Goal: Task Accomplishment & Management: Manage account settings

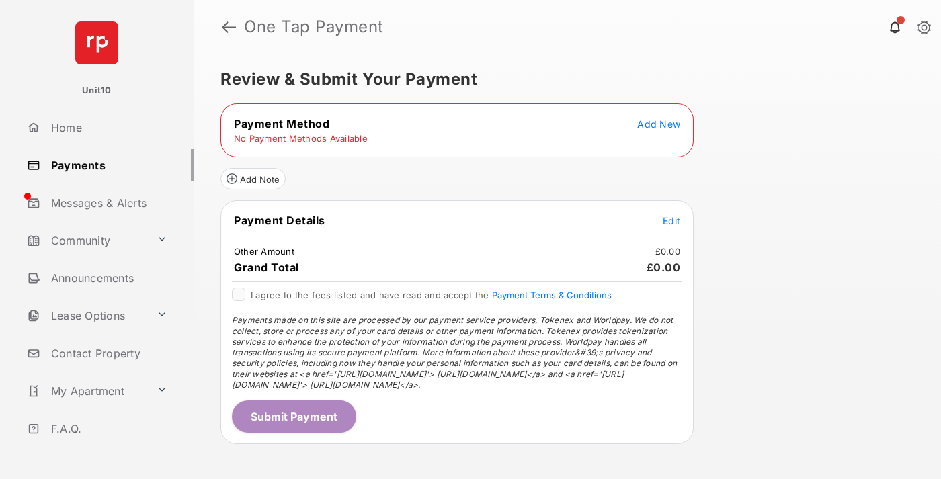
click at [659, 124] on span "Add New" at bounding box center [658, 123] width 43 height 11
